Goal: Information Seeking & Learning: Check status

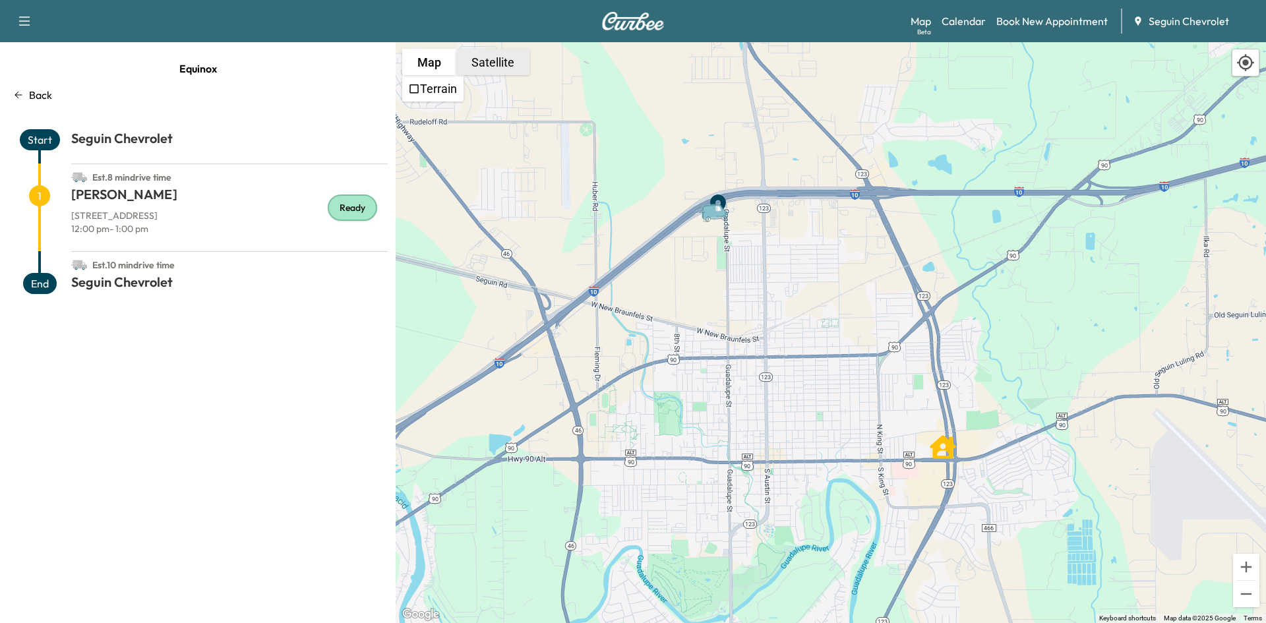
click at [460, 58] on button "Satellite" at bounding box center [492, 62] width 73 height 26
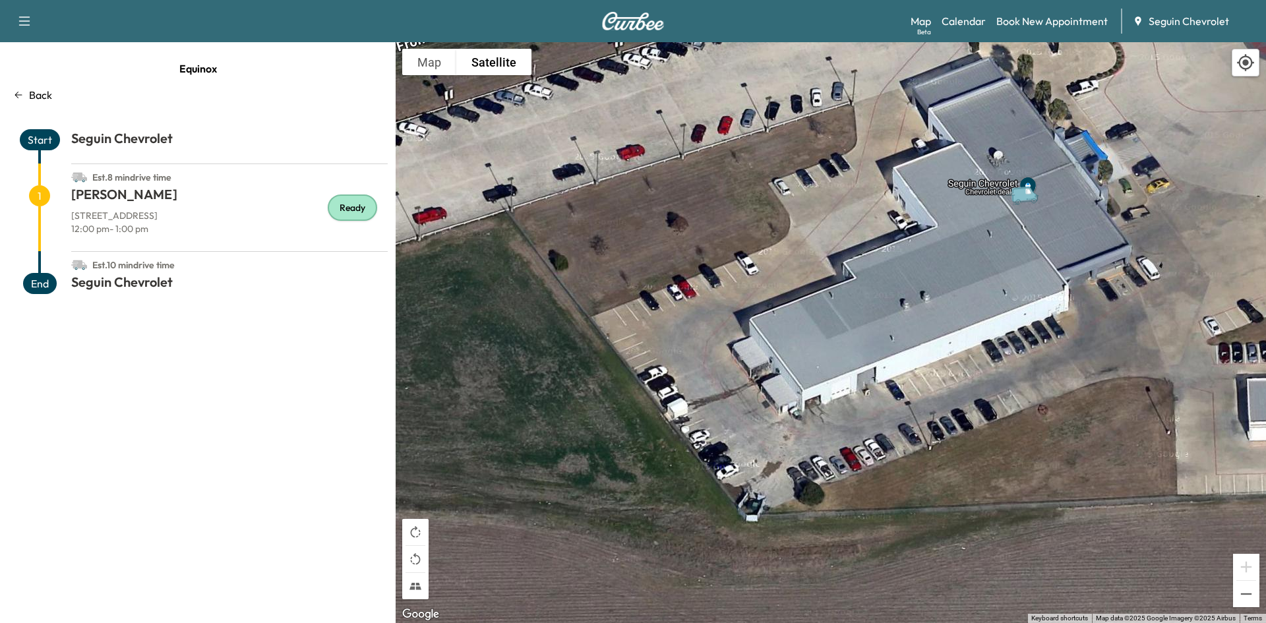
drag, startPoint x: 817, startPoint y: 209, endPoint x: 943, endPoint y: 627, distance: 436.8
click at [943, 623] on html "Support Log Out Map Beta Calendar Book New Appointment Seguin Chevrolet Equinox…" at bounding box center [633, 311] width 1266 height 623
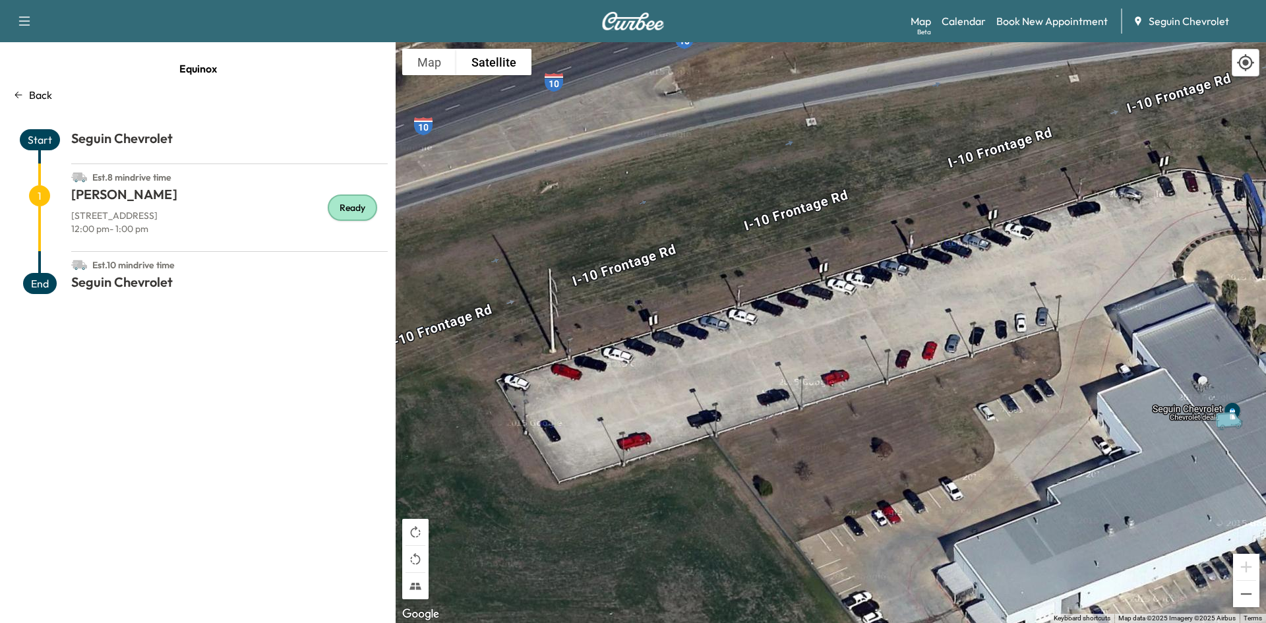
drag, startPoint x: 748, startPoint y: 412, endPoint x: 967, endPoint y: 644, distance: 319.2
click at [967, 623] on html "Support Log Out Map Beta Calendar Book New Appointment Seguin Chevrolet Equinox…" at bounding box center [633, 311] width 1266 height 623
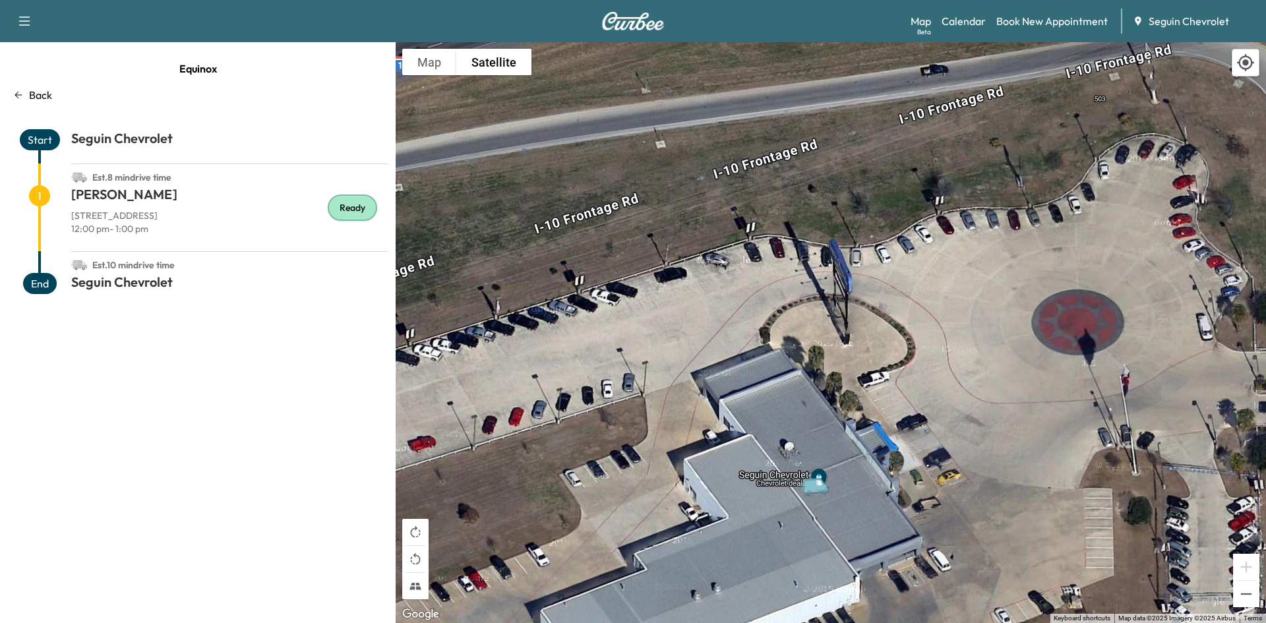
drag, startPoint x: 898, startPoint y: 446, endPoint x: 466, endPoint y: 518, distance: 438.7
click at [466, 518] on div "To activate drag with keyboard, press Alt + Enter. Once in keyboard drag state,…" at bounding box center [831, 332] width 871 height 581
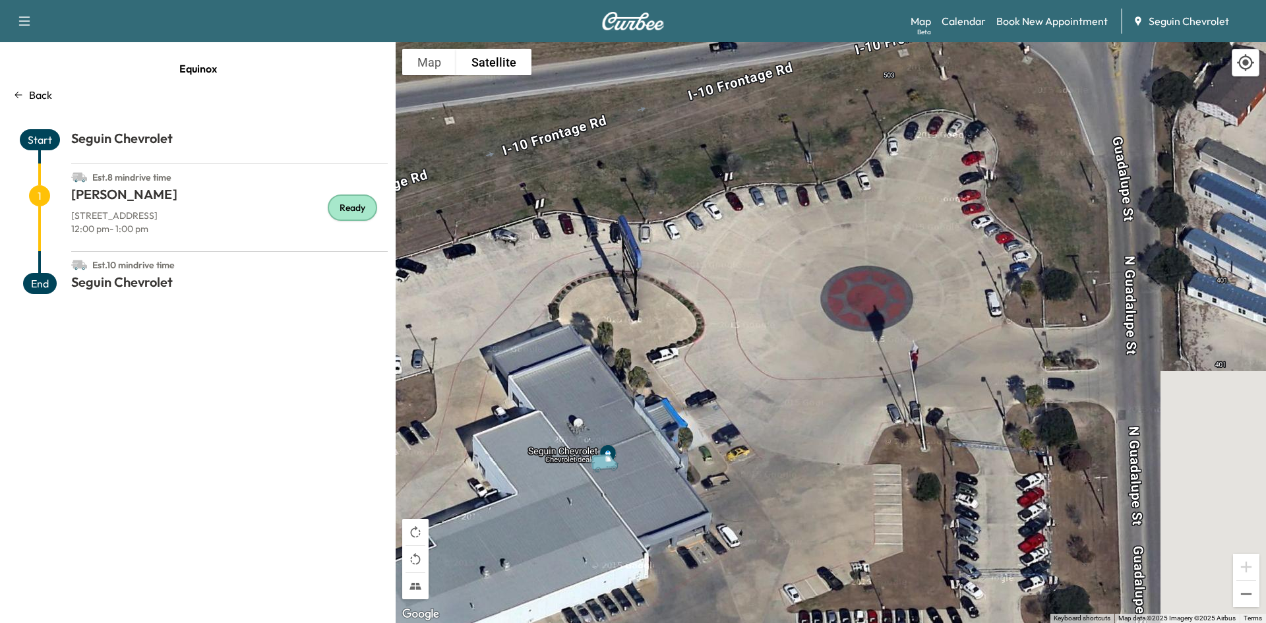
drag, startPoint x: 850, startPoint y: 400, endPoint x: 635, endPoint y: 377, distance: 215.6
click at [635, 377] on div "To activate drag with keyboard, press Alt + Enter. Once in keyboard drag state,…" at bounding box center [831, 332] width 871 height 581
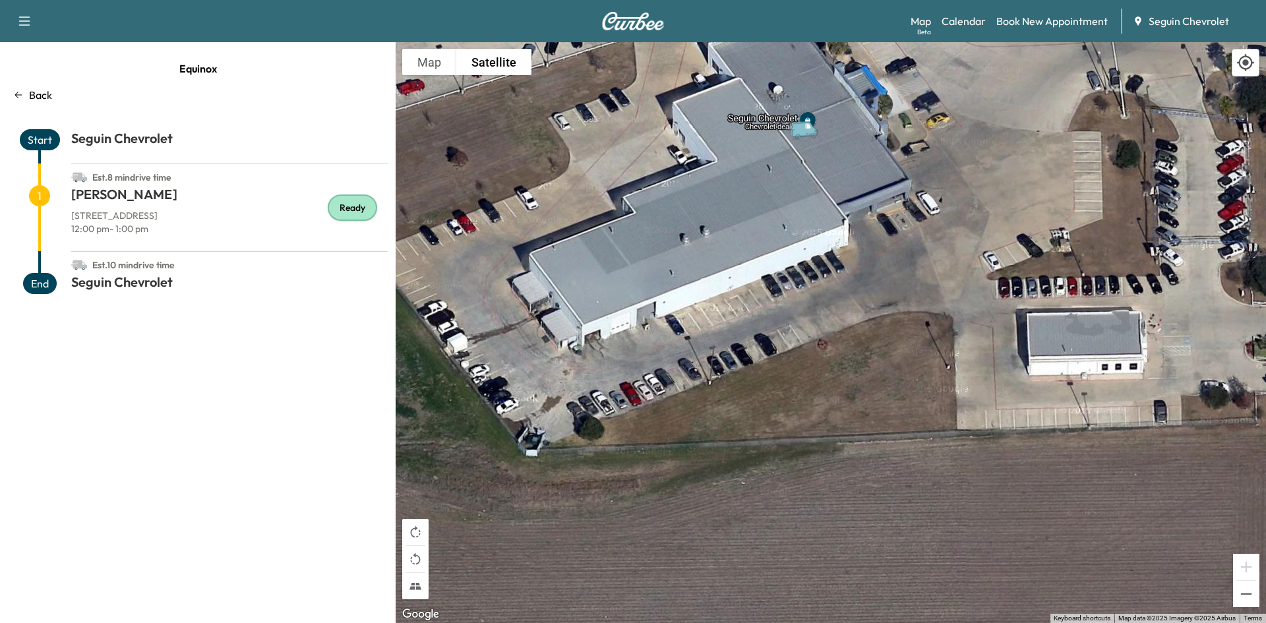
drag, startPoint x: 911, startPoint y: 483, endPoint x: 1110, endPoint y: 147, distance: 390.4
click at [1110, 147] on div "To activate drag with keyboard, press Alt + Enter. Once in keyboard drag state,…" at bounding box center [831, 332] width 871 height 581
click at [37, 102] on p "Back" at bounding box center [40, 95] width 23 height 16
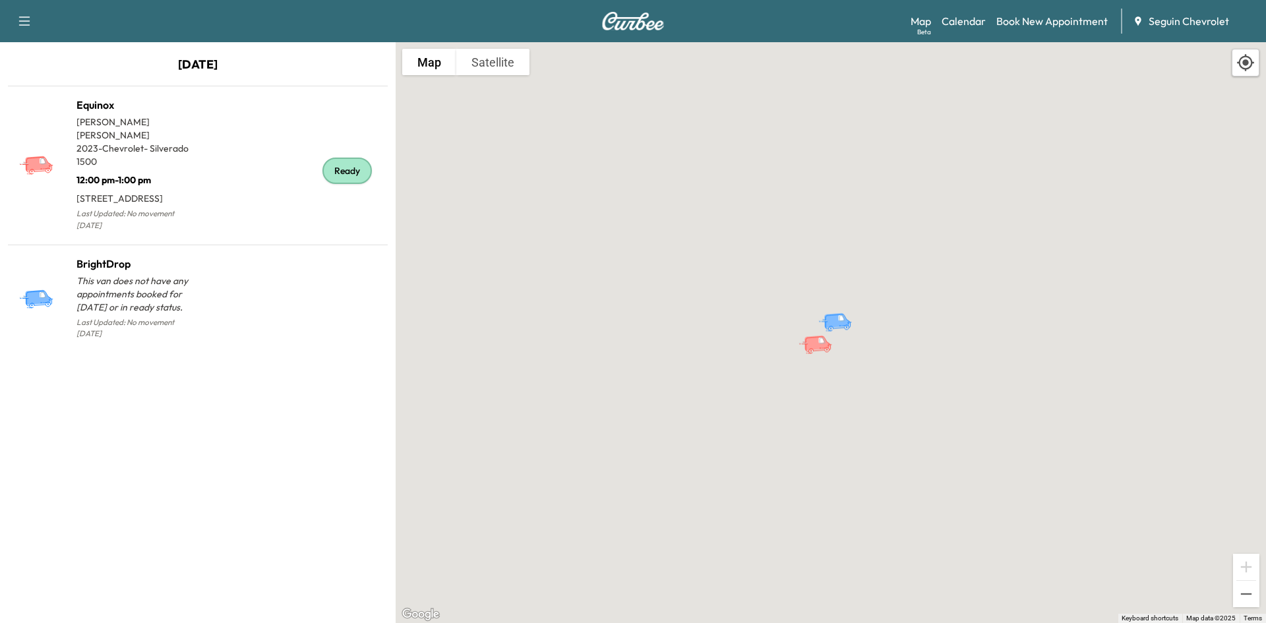
click at [32, 15] on icon "button" at bounding box center [24, 21] width 16 height 16
click at [624, 30] on img at bounding box center [633, 21] width 63 height 18
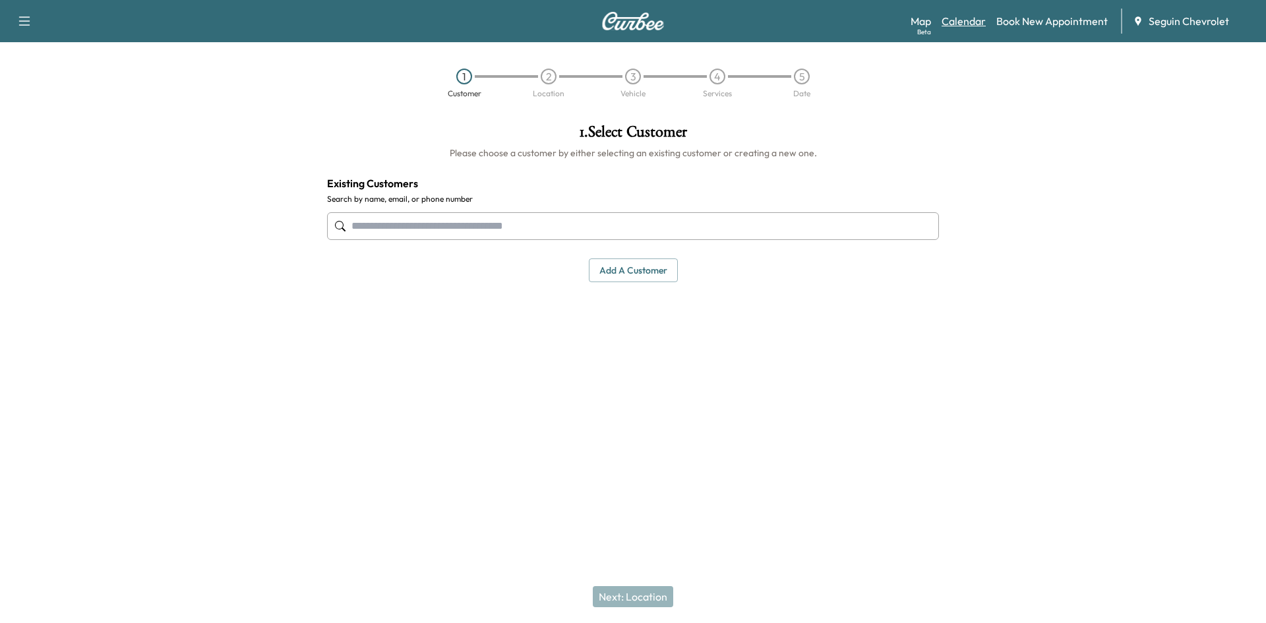
click at [969, 20] on link "Calendar" at bounding box center [964, 21] width 44 height 16
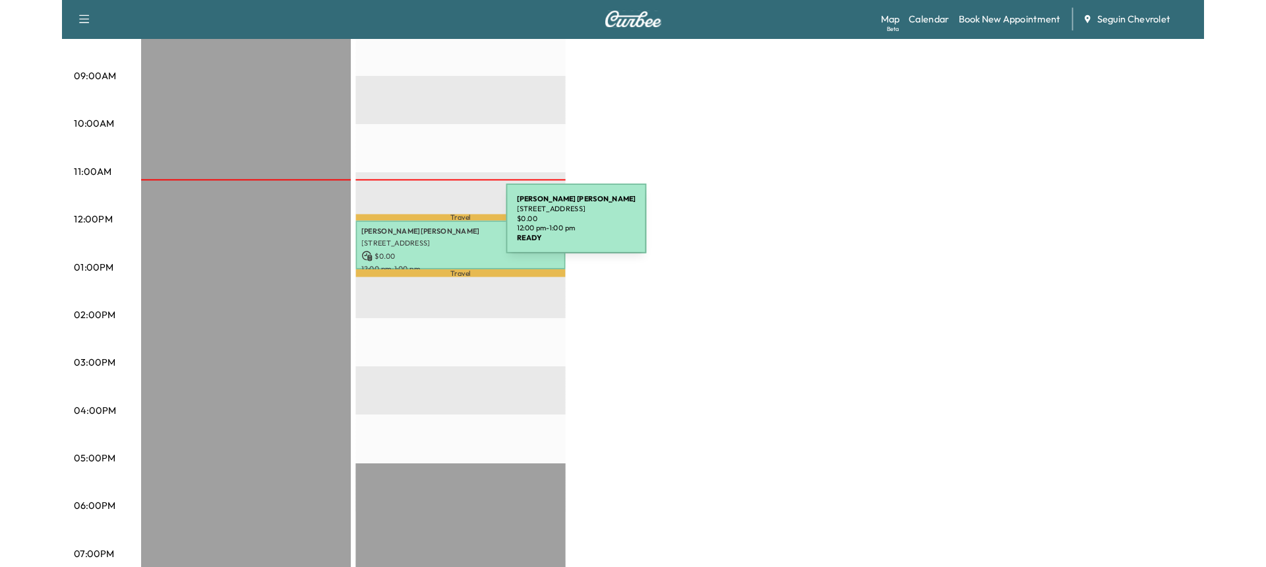
scroll to position [387, 0]
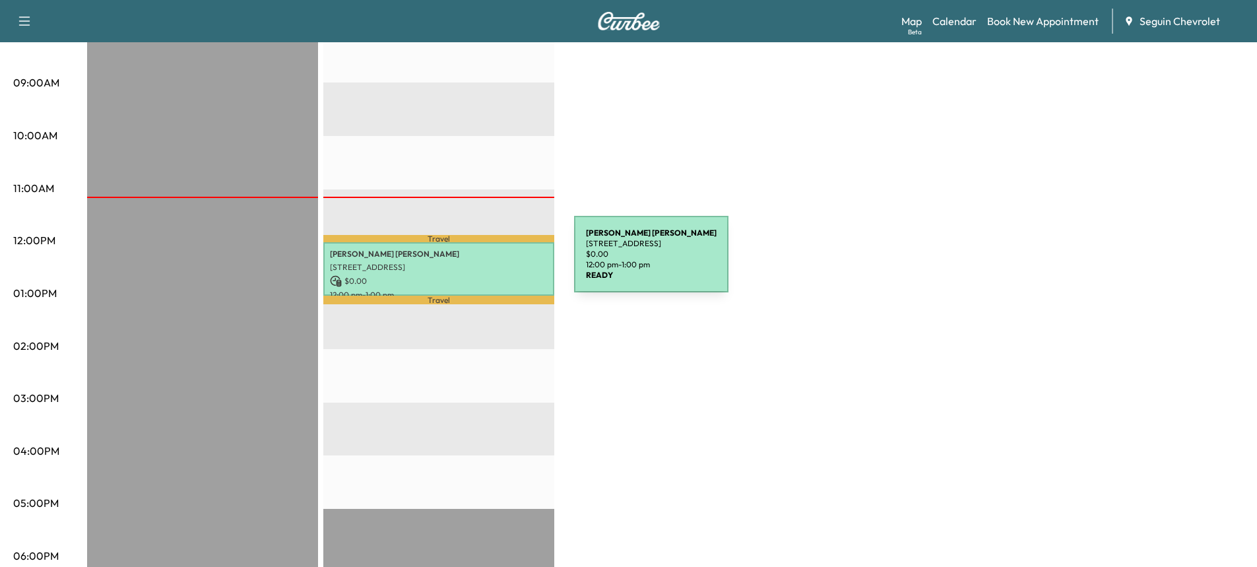
click at [475, 262] on p "[STREET_ADDRESS]" at bounding box center [439, 267] width 218 height 11
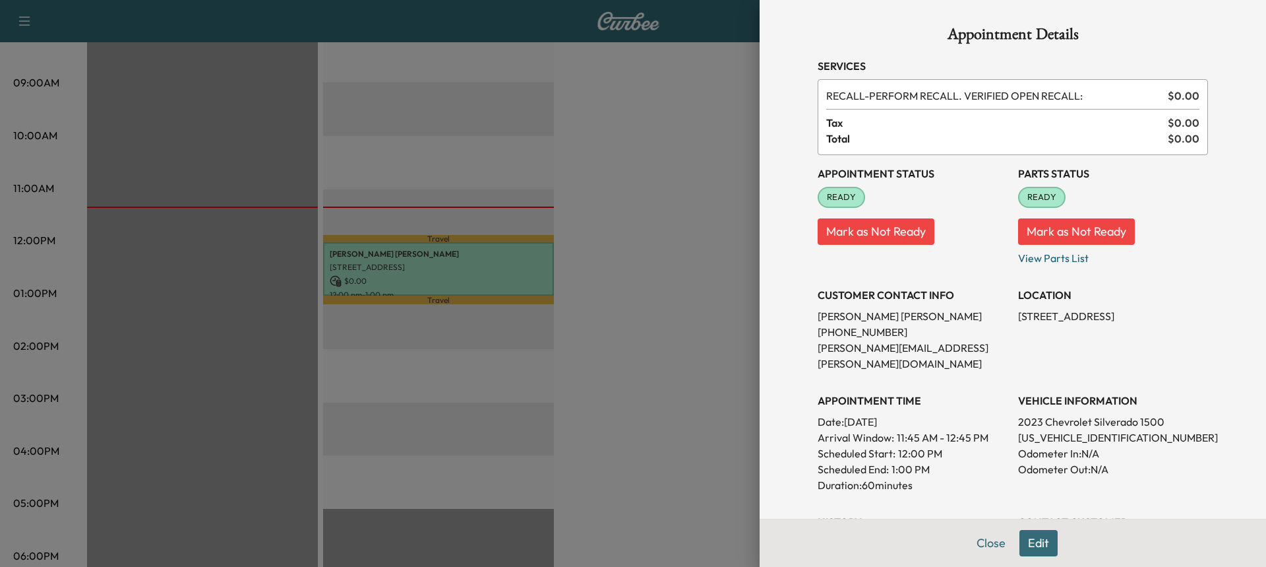
scroll to position [349, 0]
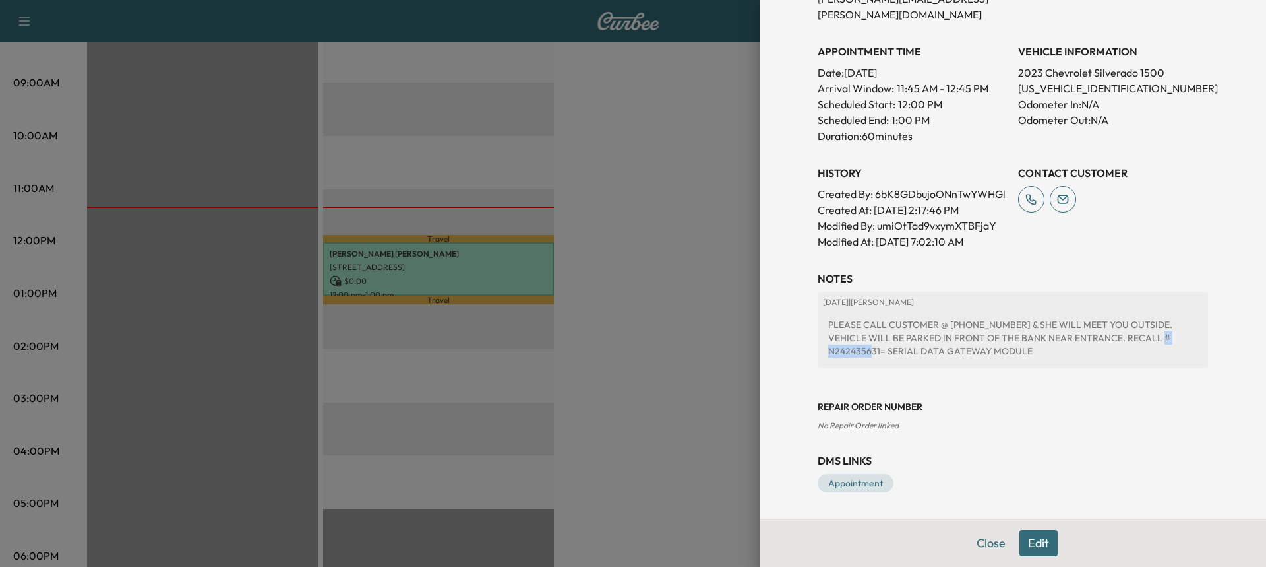
drag, startPoint x: 1119, startPoint y: 337, endPoint x: 1169, endPoint y: 343, distance: 50.5
click at [1169, 343] on div "PLEASE CALL CUSTOMER @ [PHONE_NUMBER] & SHE WILL MEET YOU OUTSIDE. VEHICLE WILL…" at bounding box center [1013, 338] width 380 height 50
copy div "N242435631"
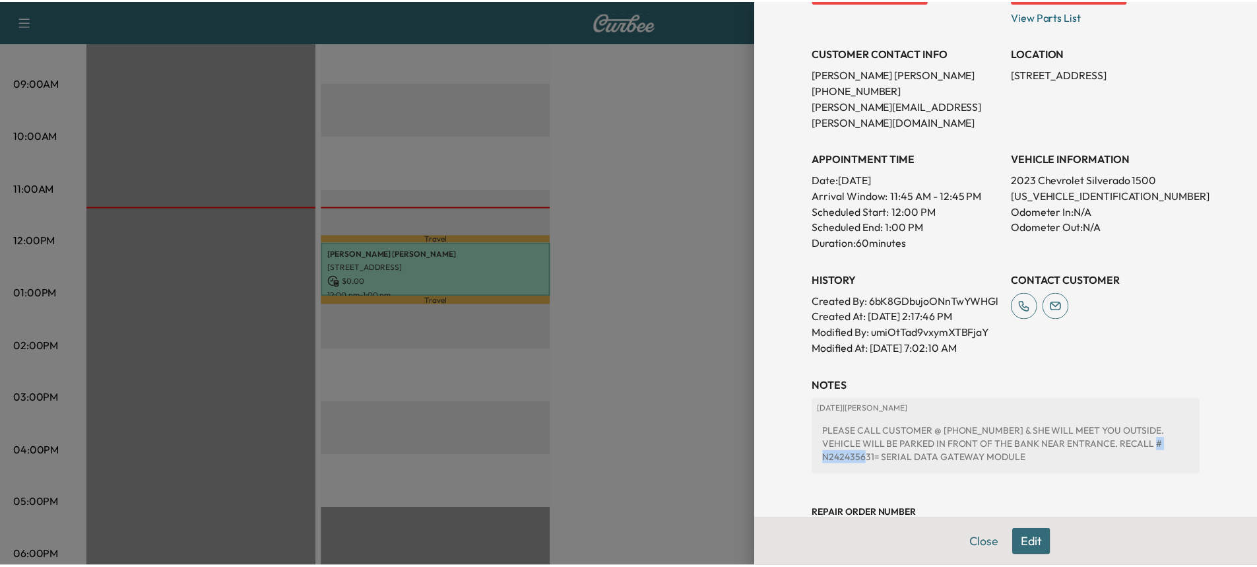
scroll to position [222, 0]
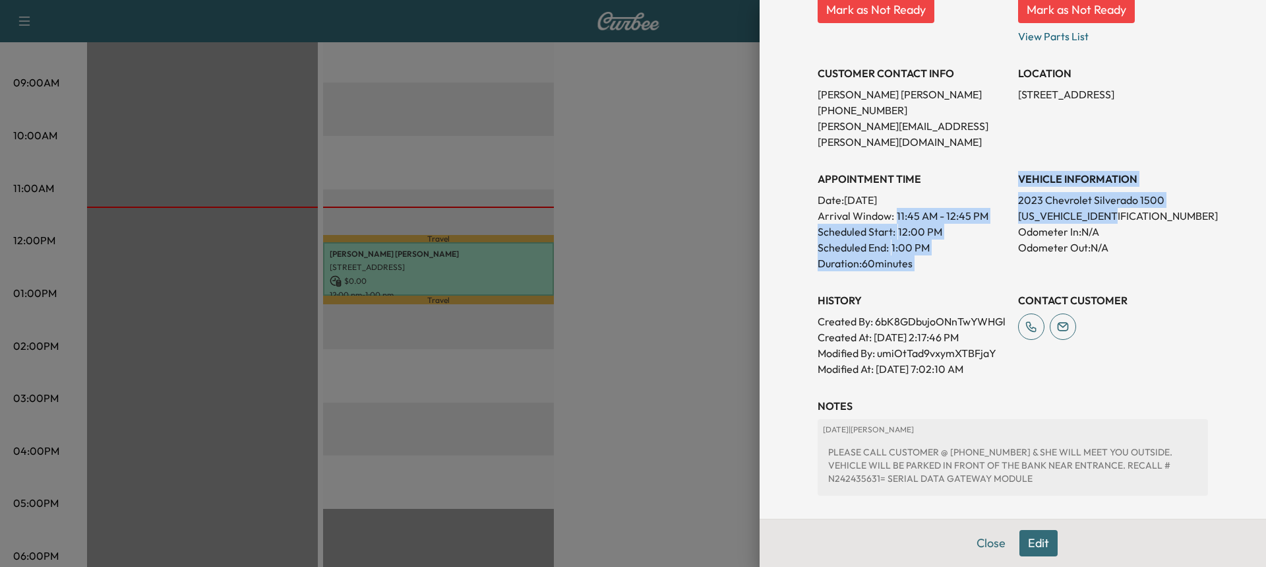
drag, startPoint x: 1001, startPoint y: 196, endPoint x: 1111, endPoint y: 207, distance: 110.1
click at [1111, 207] on div "Appointment Status READY Mark as Not Ready Parts Status READY Mark as Not Ready…" at bounding box center [1013, 154] width 390 height 443
click at [1111, 208] on p "[US_VEHICLE_IDENTIFICATION_NUMBER]" at bounding box center [1113, 216] width 190 height 16
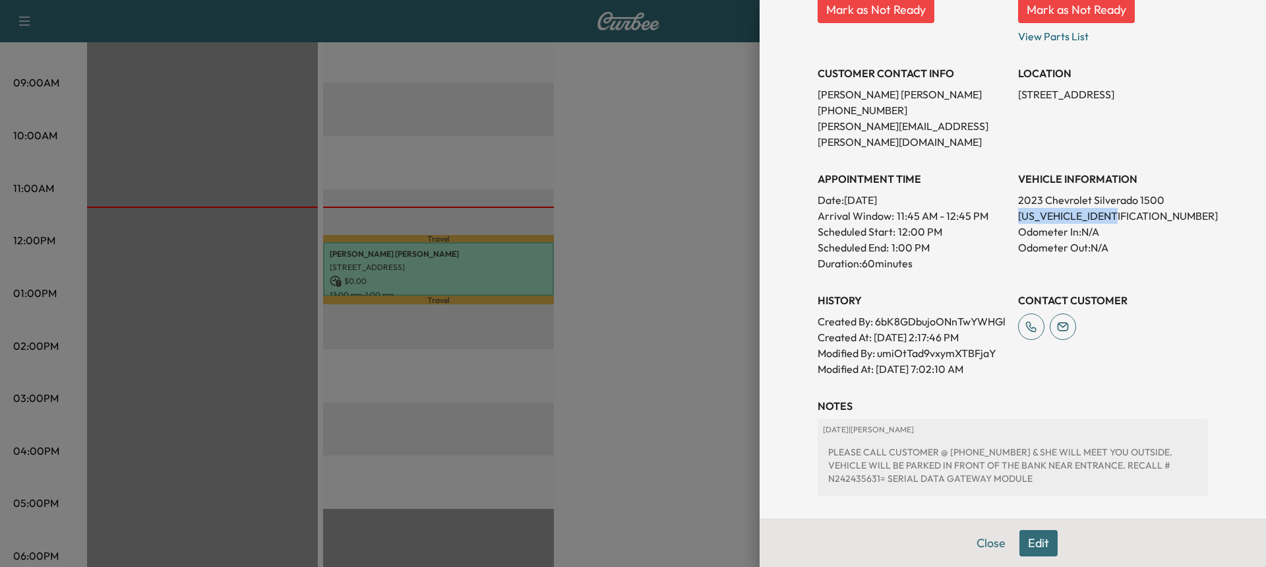
drag, startPoint x: 1109, startPoint y: 204, endPoint x: 1009, endPoint y: 198, distance: 99.8
click at [1018, 208] on p "[US_VEHICLE_IDENTIFICATION_NUMBER]" at bounding box center [1113, 216] width 190 height 16
copy p "[US_VEHICLE_IDENTIFICATION_NUMBER]"
click at [983, 547] on button "Close" at bounding box center [991, 543] width 46 height 26
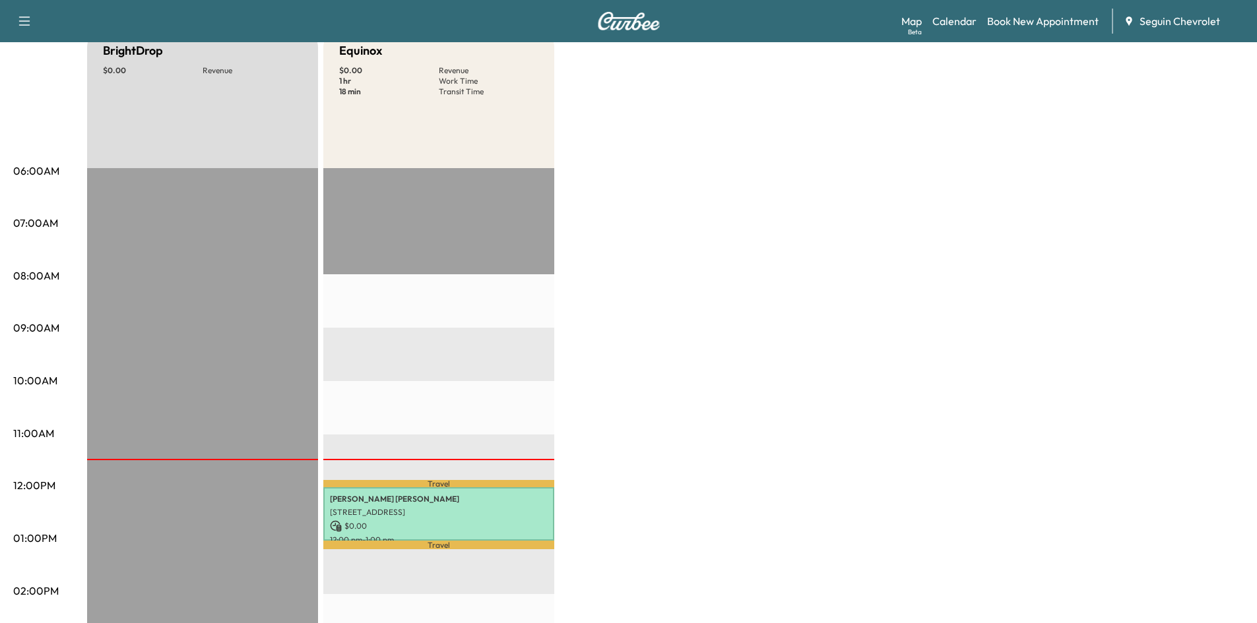
scroll to position [145, 0]
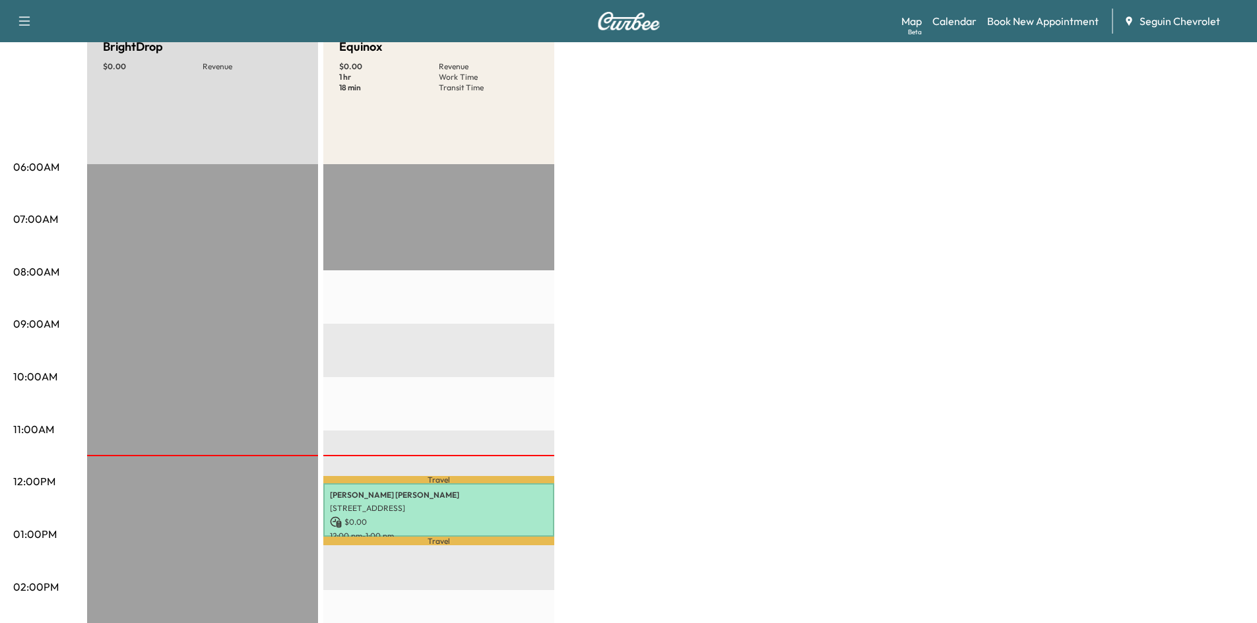
click at [448, 476] on p "Travel" at bounding box center [438, 479] width 231 height 7
drag, startPoint x: 448, startPoint y: 476, endPoint x: 377, endPoint y: 415, distance: 94.0
click at [377, 415] on div "Travel Kimberly Johnese 1414 E Court St, Seguin, TX 78155, USA $ 0.00 12:00 pm …" at bounding box center [438, 590] width 231 height 852
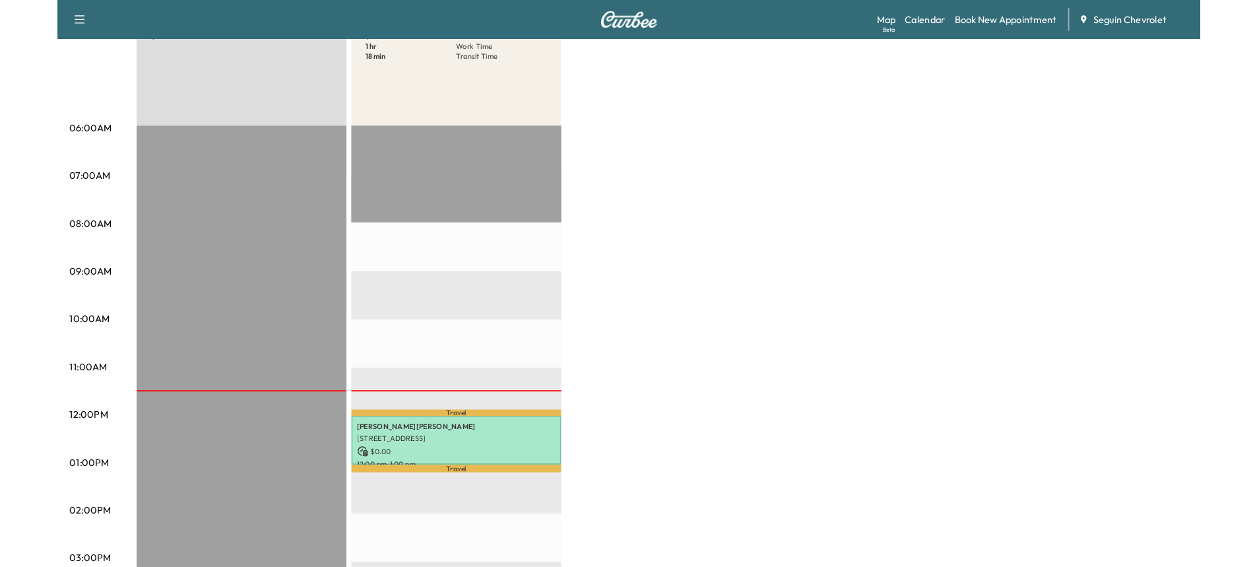
scroll to position [172, 0]
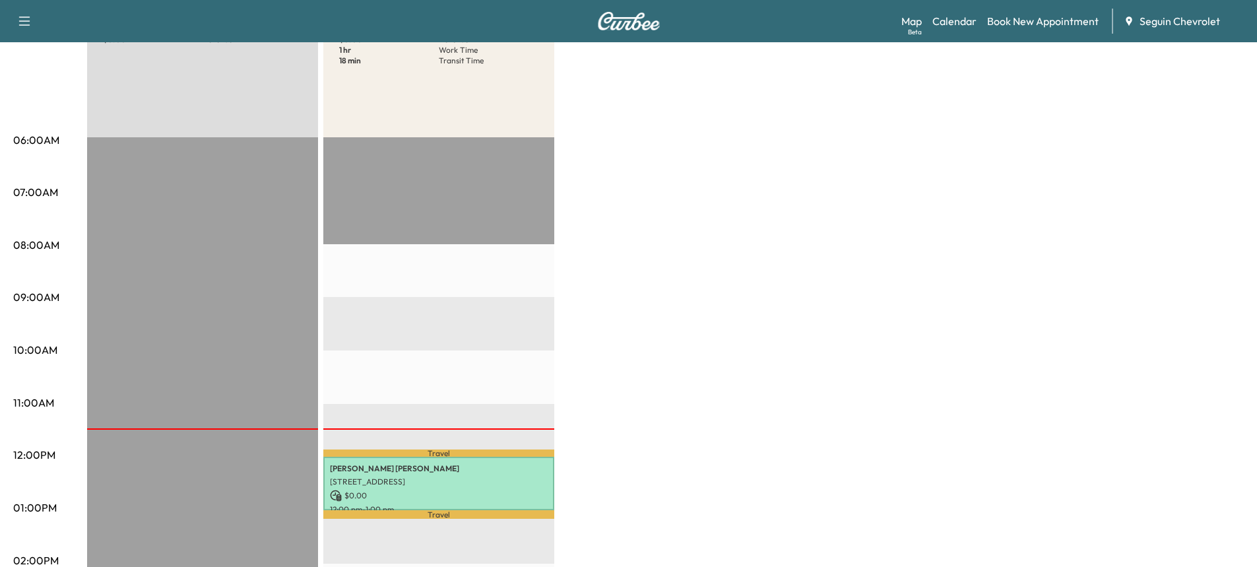
click at [1041, 208] on div "BrightDrop $ 0.00 Revenue EST Start Equinox $ 0.00 Revenue 1 hr Work Time 18 mi…" at bounding box center [665, 494] width 1156 height 989
